Goal: Information Seeking & Learning: Check status

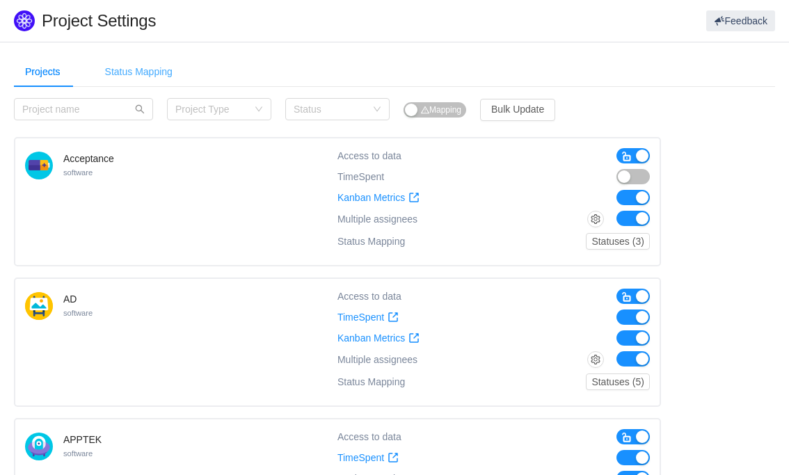
click at [150, 71] on div "Status Mapping" at bounding box center [139, 71] width 90 height 31
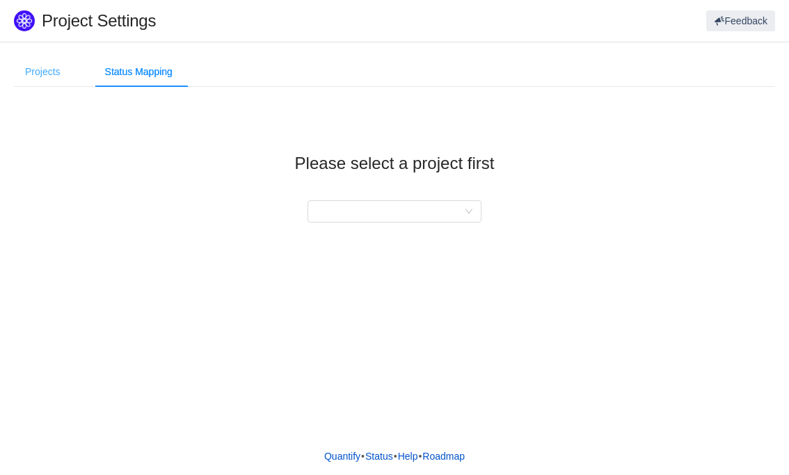
click at [42, 79] on div "Projects" at bounding box center [43, 71] width 58 height 31
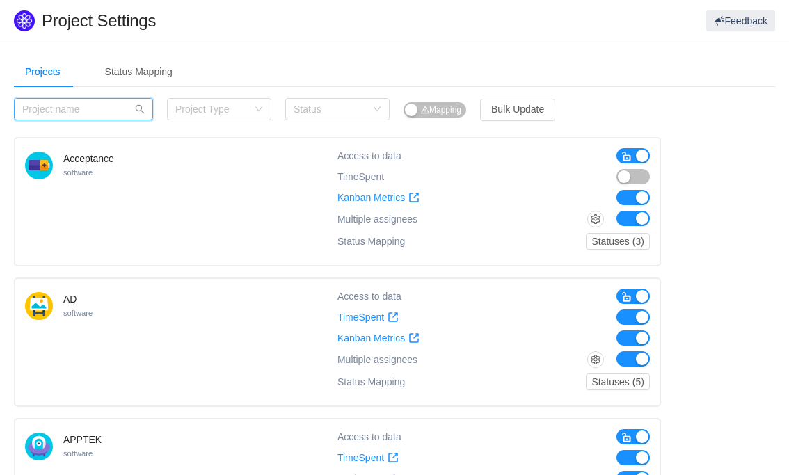
click at [76, 109] on input "text" at bounding box center [83, 109] width 139 height 22
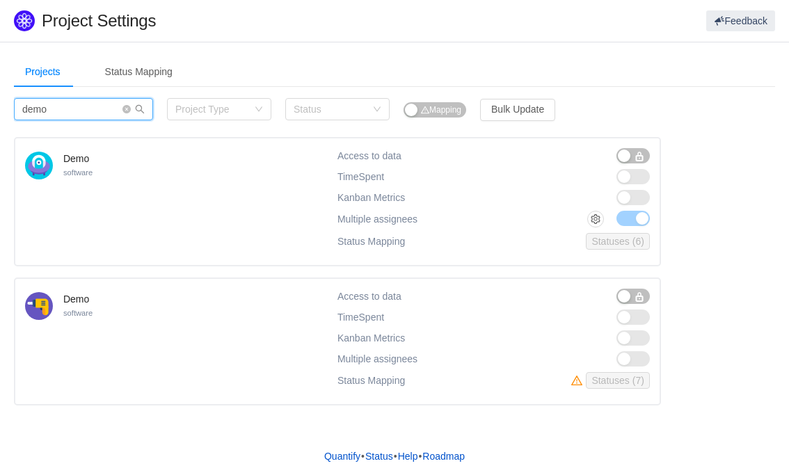
type input "demo"
click at [127, 109] on icon "icon: close-circle" at bounding box center [127, 109] width 8 height 8
click at [127, 109] on input "text" at bounding box center [83, 109] width 139 height 22
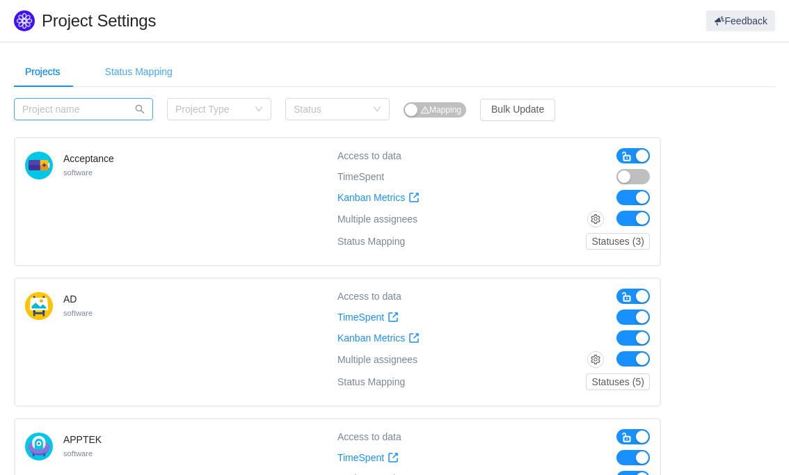
click at [149, 74] on div "Status Mapping" at bounding box center [139, 71] width 90 height 31
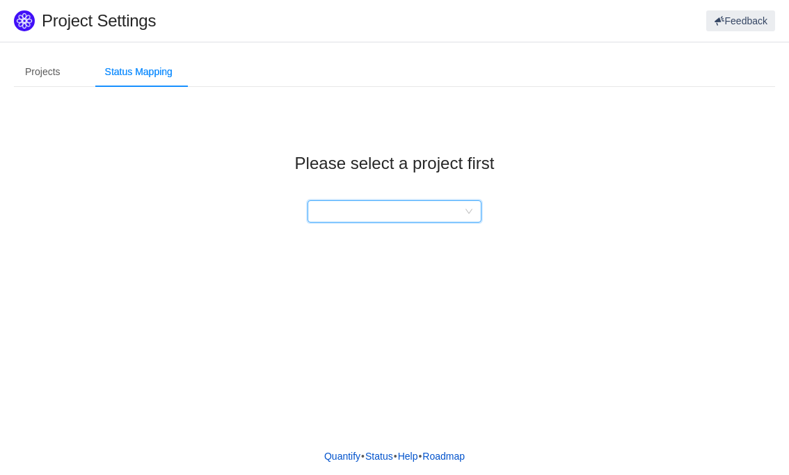
click at [336, 214] on div at bounding box center [390, 211] width 148 height 21
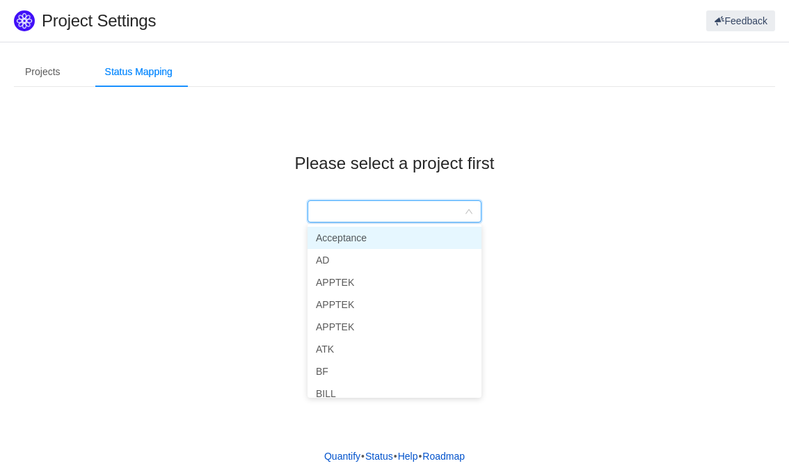
click at [351, 233] on li "Acceptance" at bounding box center [395, 238] width 174 height 22
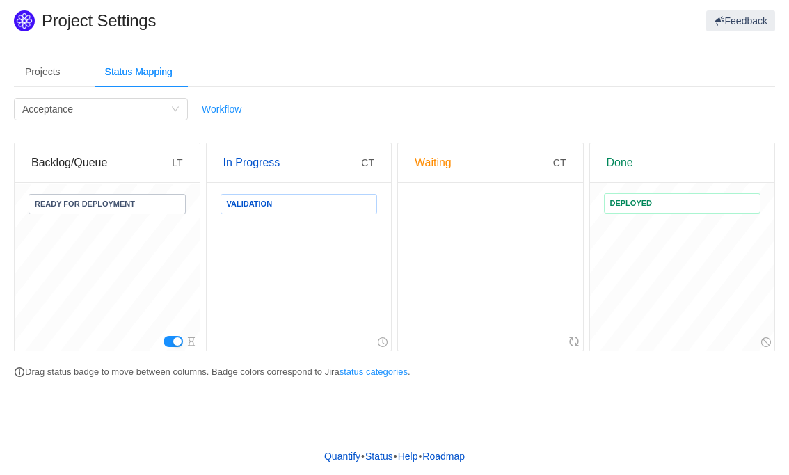
click at [95, 163] on div "Backlog/Queue" at bounding box center [101, 162] width 141 height 39
click at [256, 160] on div "In Progress" at bounding box center [292, 162] width 139 height 39
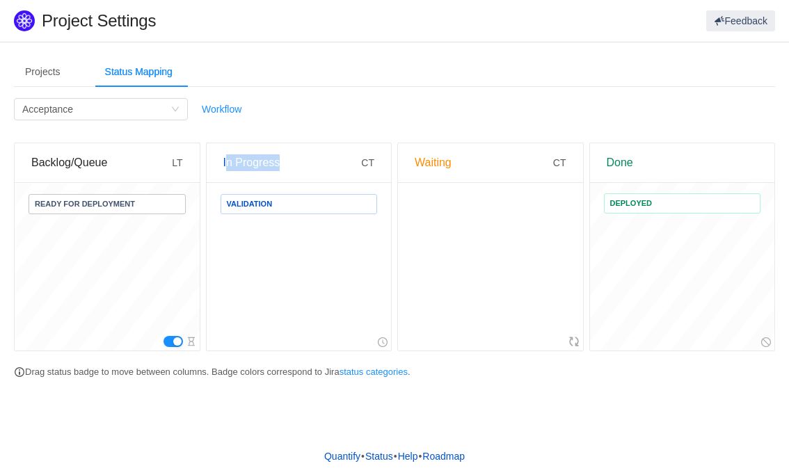
click at [256, 160] on div "In Progress" at bounding box center [292, 162] width 139 height 39
click at [441, 162] on div "Waiting" at bounding box center [484, 162] width 139 height 39
click at [628, 164] on div "Done" at bounding box center [683, 162] width 152 height 39
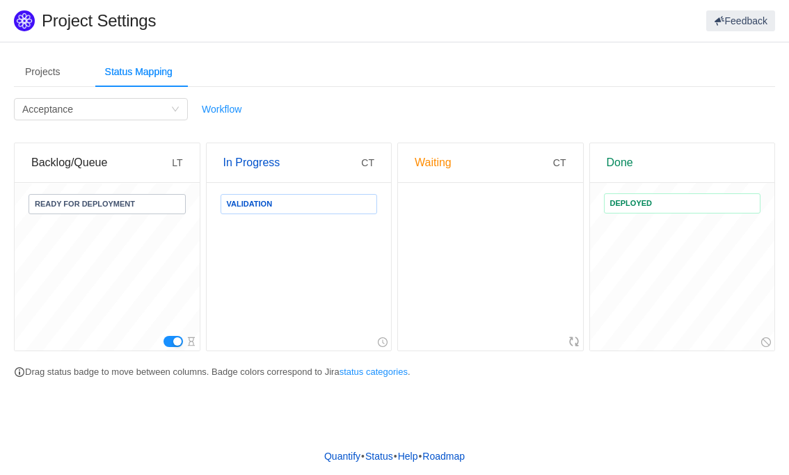
click at [65, 165] on div "Backlog/Queue" at bounding box center [101, 162] width 141 height 39
click at [430, 164] on div "Waiting" at bounding box center [484, 162] width 139 height 39
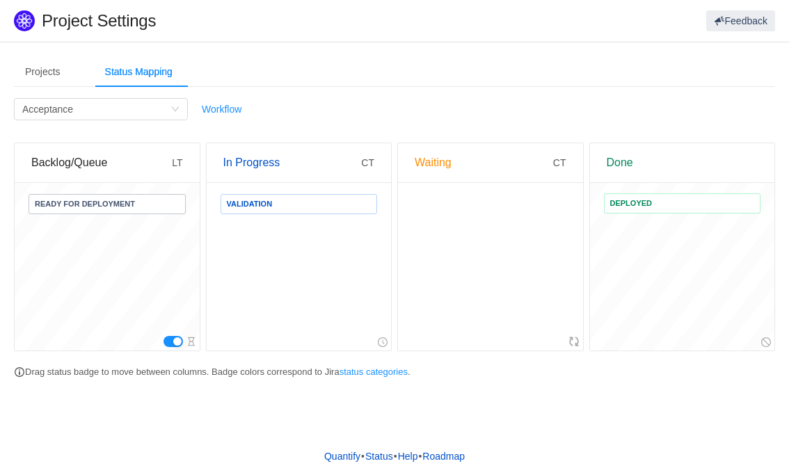
click at [433, 166] on div "Waiting" at bounding box center [484, 162] width 139 height 39
click at [448, 198] on div at bounding box center [490, 267] width 185 height 167
click at [434, 161] on div "Waiting" at bounding box center [484, 162] width 139 height 39
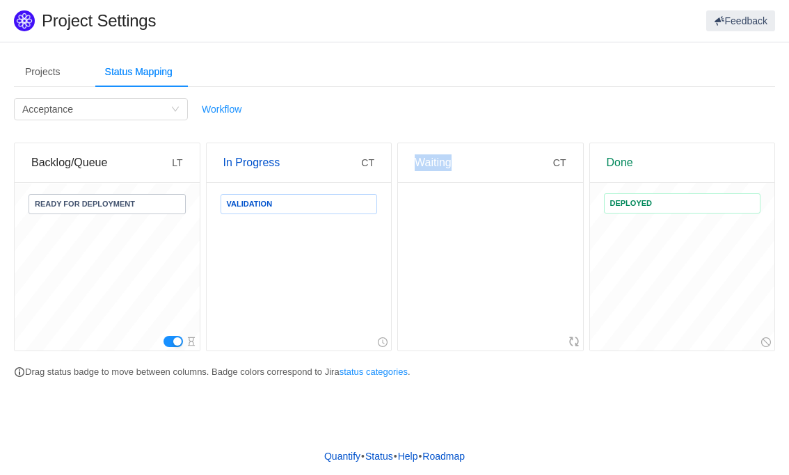
click at [445, 164] on div "Waiting" at bounding box center [484, 162] width 139 height 39
click at [439, 162] on div "Waiting" at bounding box center [484, 162] width 139 height 39
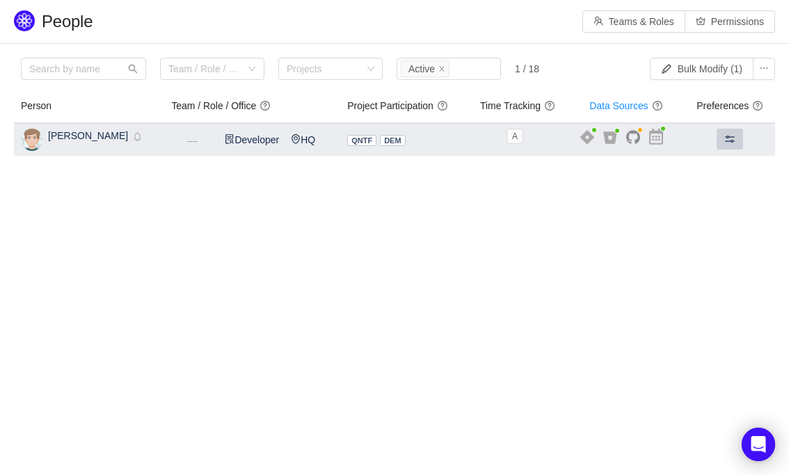
click at [729, 136] on span at bounding box center [730, 139] width 11 height 11
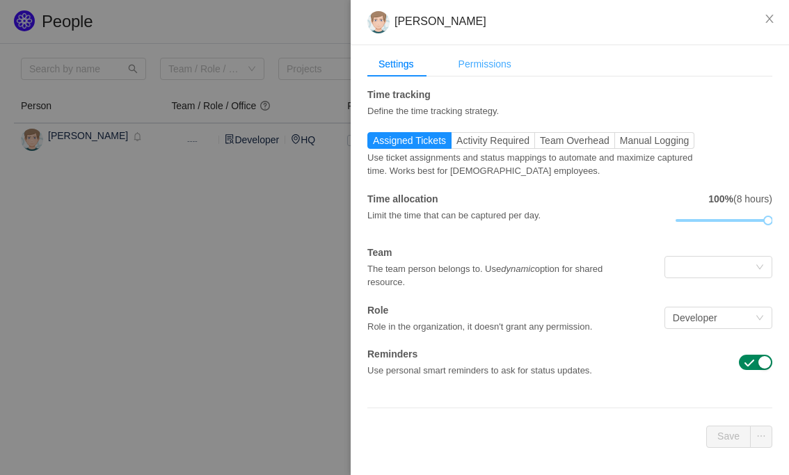
click at [487, 63] on div "Permissions" at bounding box center [485, 65] width 75 height 26
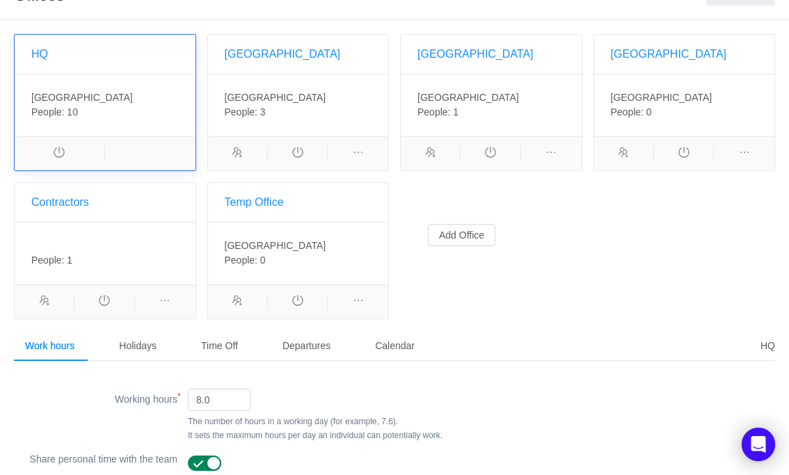
scroll to position [84, 0]
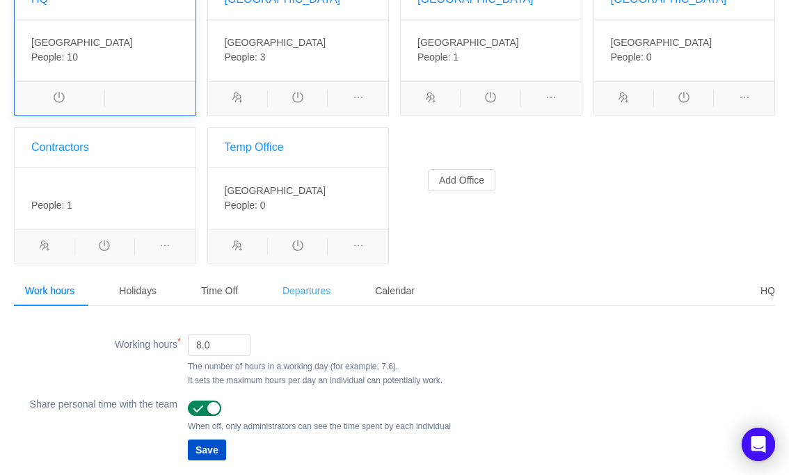
click at [307, 288] on div "Departures" at bounding box center [307, 291] width 70 height 31
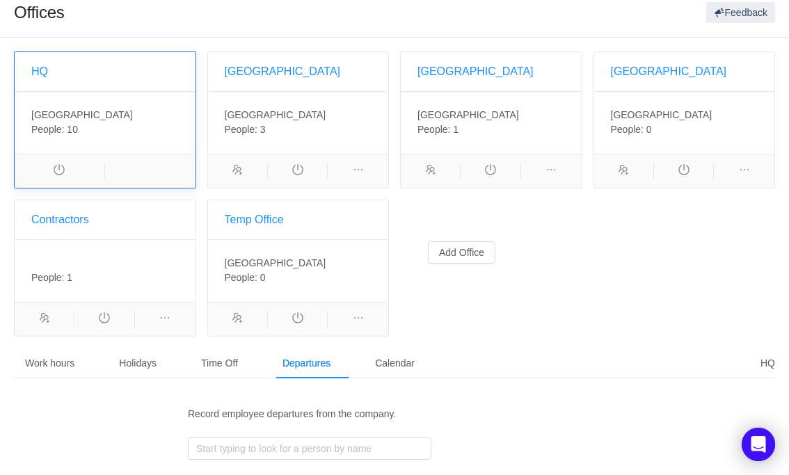
click at [290, 414] on p "Record employee departures from the company." at bounding box center [482, 414] width 588 height 15
click at [290, 415] on p "Record employee departures from the company." at bounding box center [482, 414] width 588 height 15
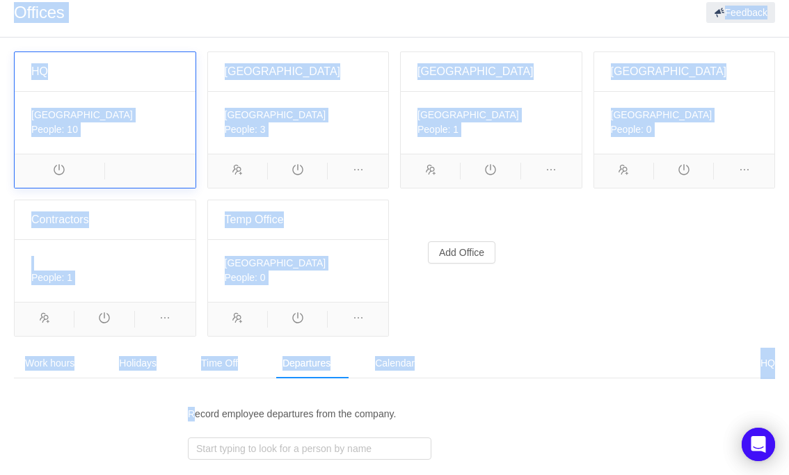
click at [290, 415] on p "Record employee departures from the company." at bounding box center [482, 414] width 588 height 15
click at [279, 447] on div "Start typing to look for a person by name" at bounding box center [306, 449] width 221 height 14
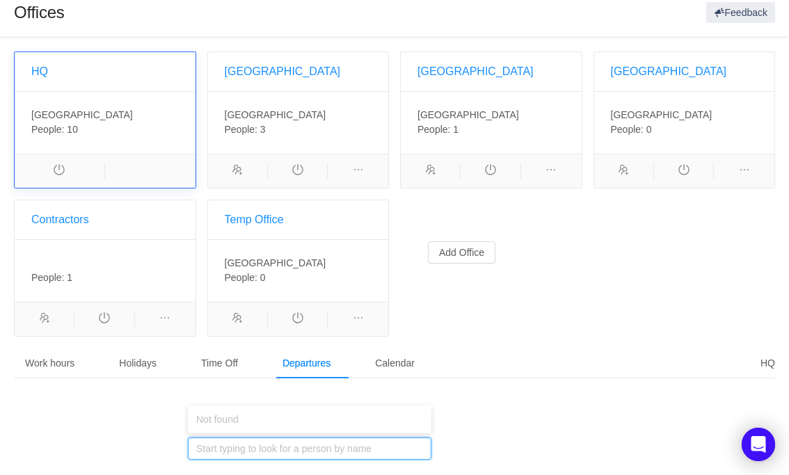
click at [488, 435] on div "Start typing to look for a person by name Record" at bounding box center [395, 449] width 762 height 28
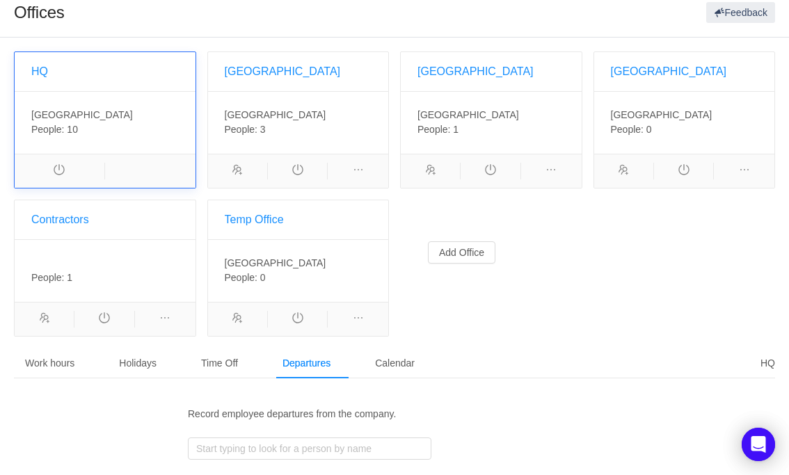
click at [63, 420] on div "Record employee departures from the company." at bounding box center [395, 419] width 762 height 30
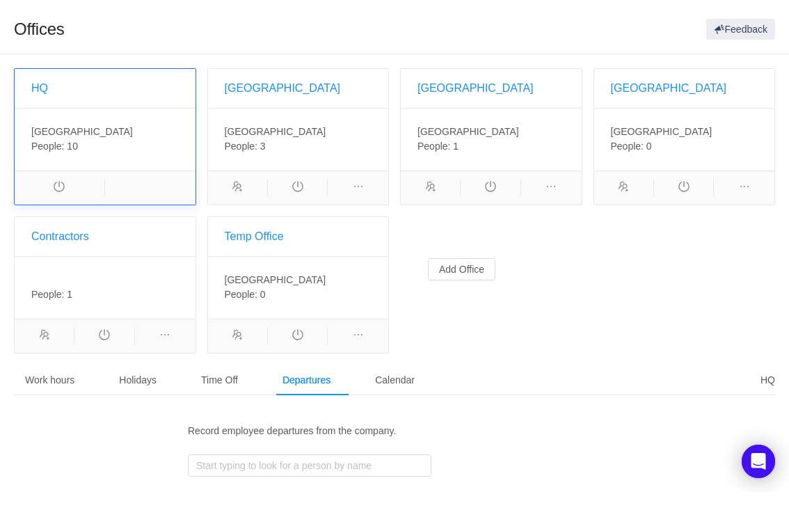
scroll to position [0, 0]
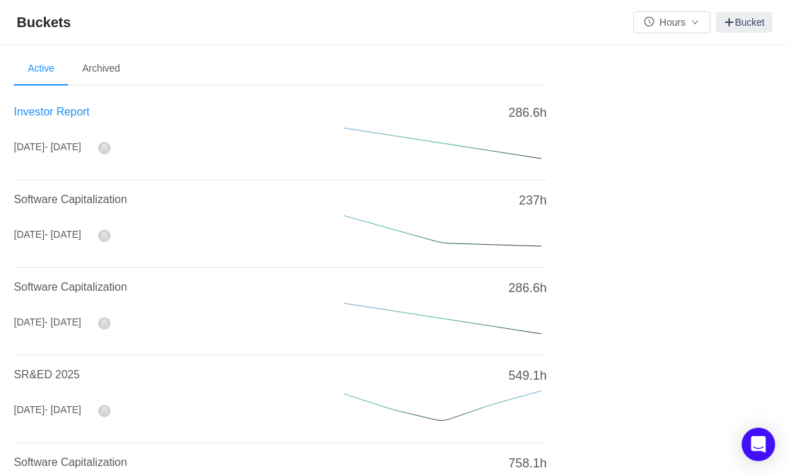
click at [59, 113] on span "Investor Report" at bounding box center [52, 112] width 76 height 12
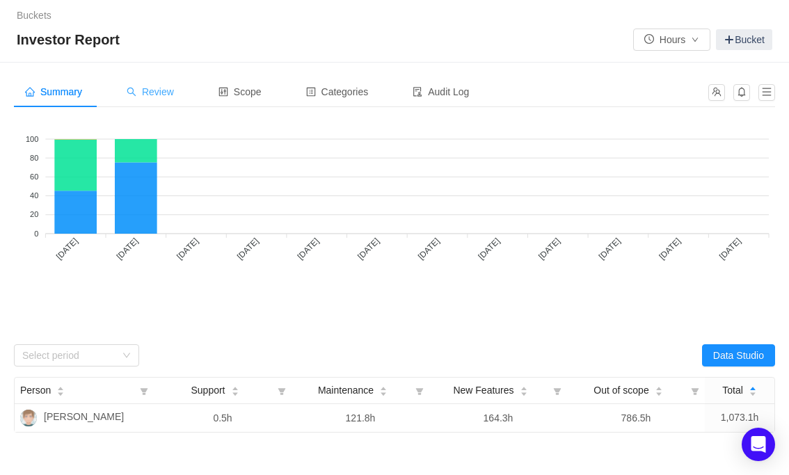
click at [158, 100] on div "Review" at bounding box center [151, 92] width 70 height 31
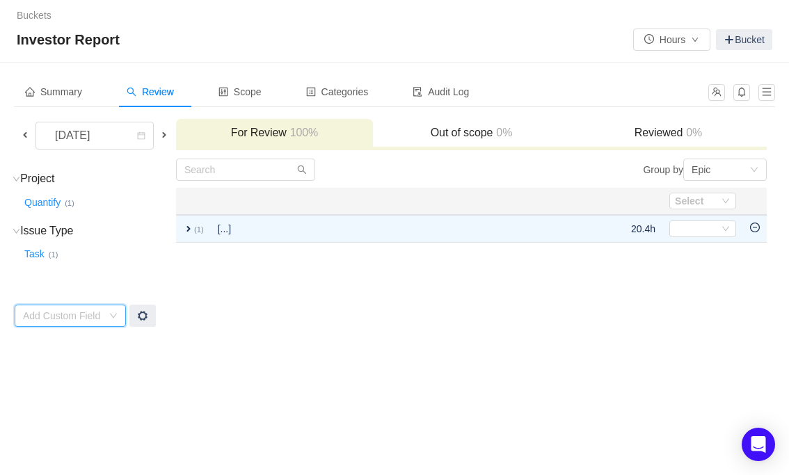
click at [109, 314] on icon "icon: down" at bounding box center [113, 316] width 8 height 8
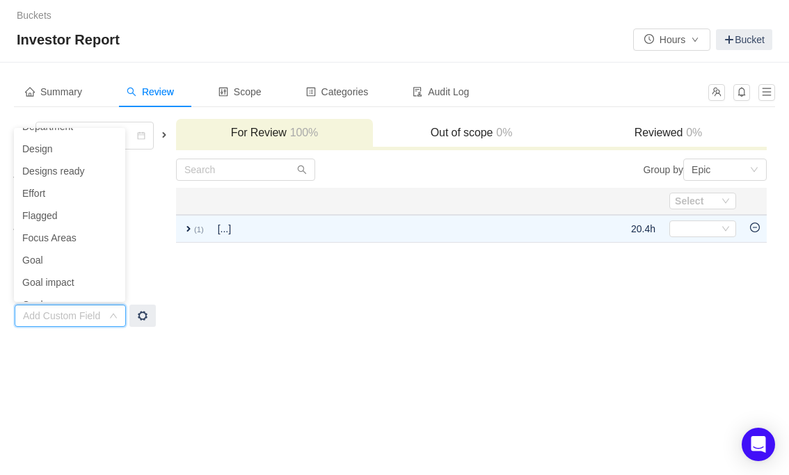
scroll to position [499, 0]
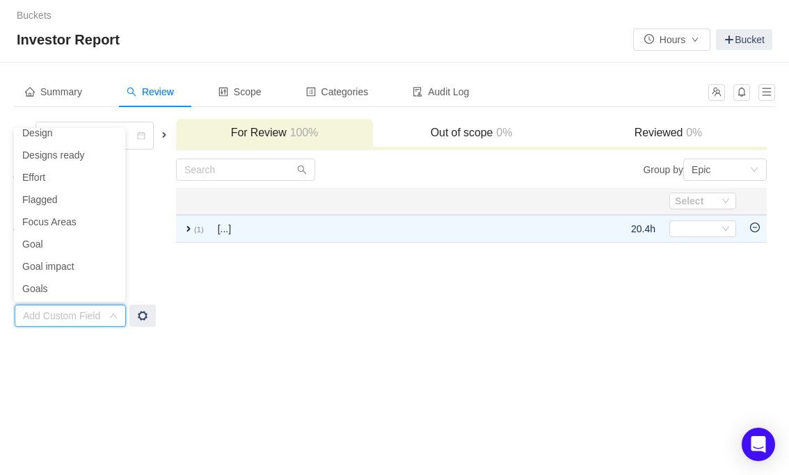
click at [233, 275] on td "Group by Epic You will see tickets here after they were marked as out of scope …" at bounding box center [471, 243] width 592 height 170
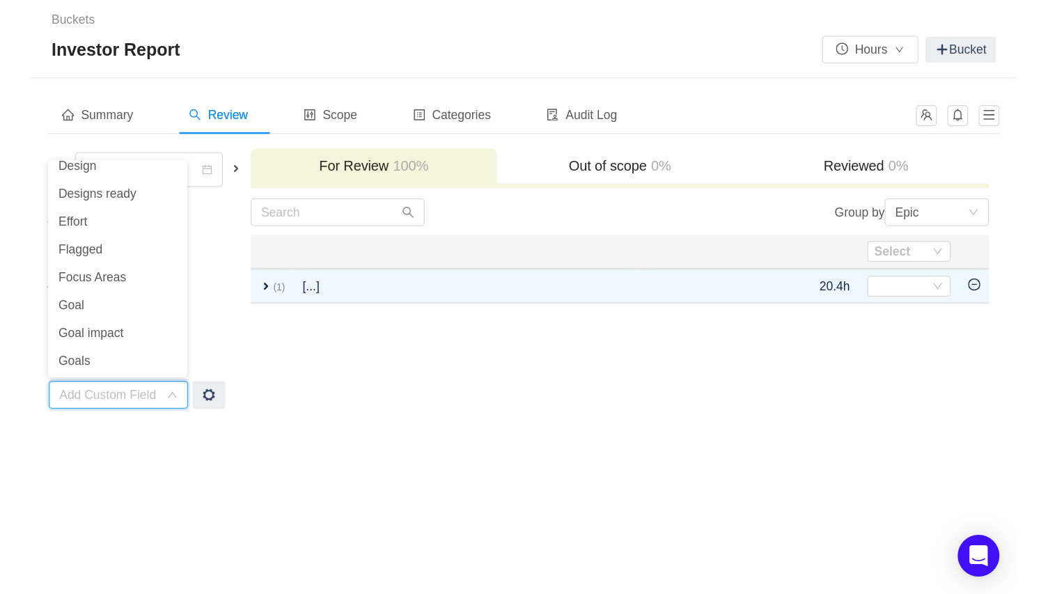
scroll to position [3, 0]
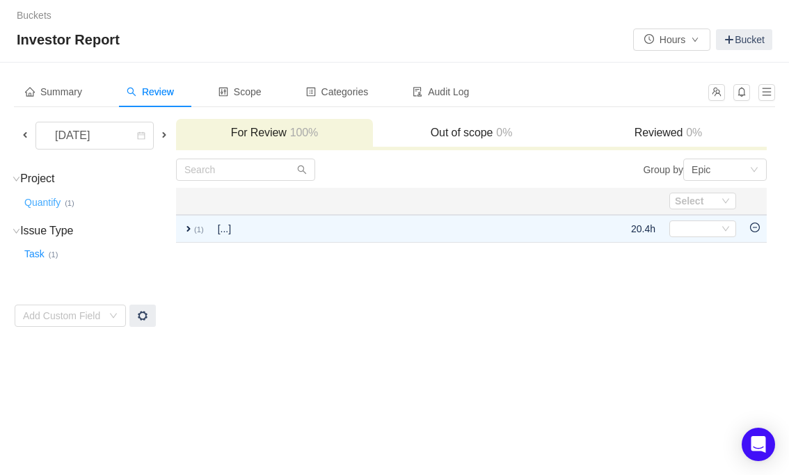
click at [40, 203] on button "Quantify …" at bounding box center [43, 202] width 43 height 22
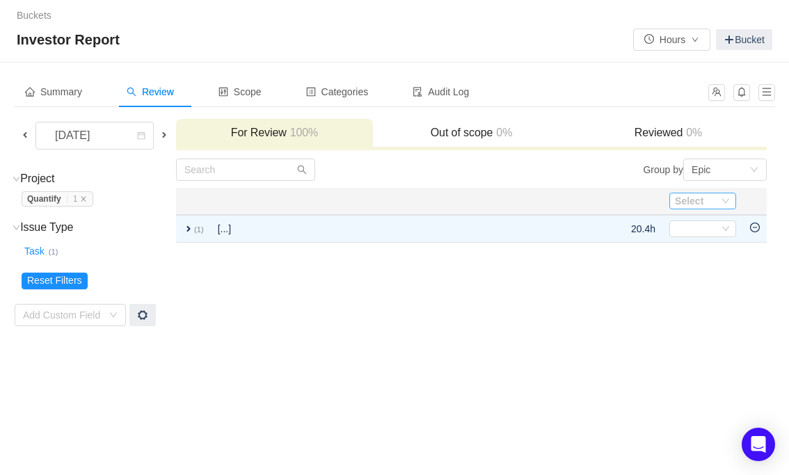
click at [698, 203] on div "Select" at bounding box center [694, 201] width 38 height 14
click at [405, 311] on td "Group by Epic You will see tickets here after they were marked as out of scope …" at bounding box center [471, 242] width 592 height 169
click at [69, 282] on button "Reset Filters" at bounding box center [55, 281] width 66 height 17
